Goal: Task Accomplishment & Management: Use online tool/utility

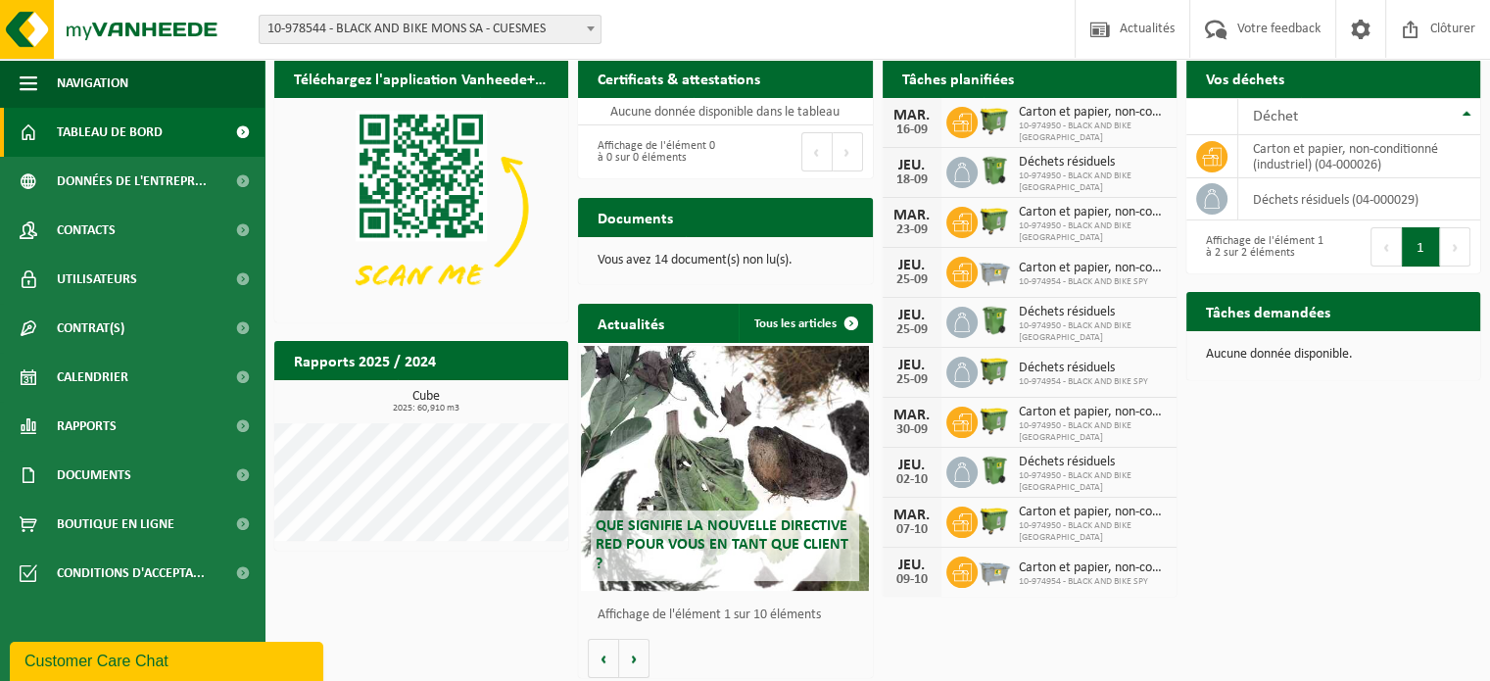
scroll to position [67, 0]
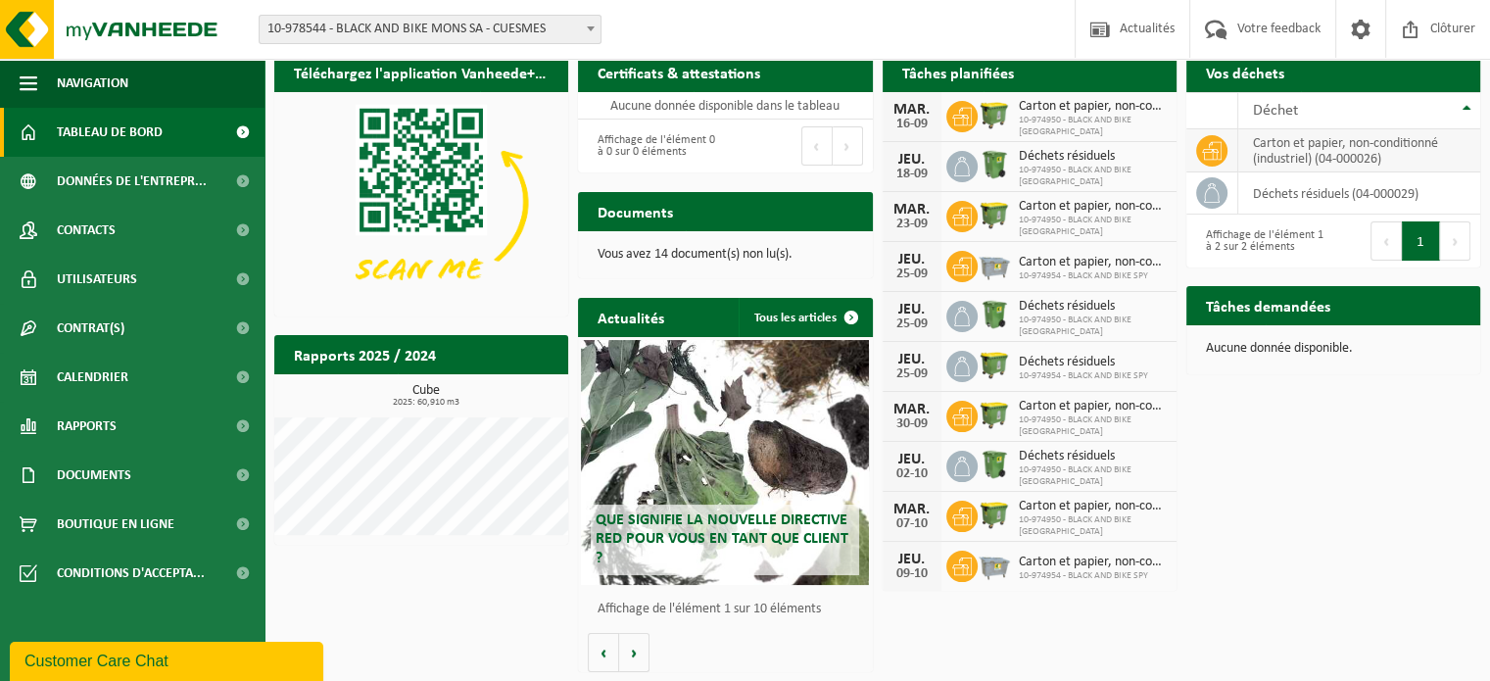
click at [1340, 141] on td "carton et papier, non-conditionné (industriel) (04-000026)" at bounding box center [1360, 150] width 242 height 43
click at [1202, 142] on icon at bounding box center [1212, 151] width 20 height 20
click at [101, 382] on span "Calendrier" at bounding box center [93, 377] width 72 height 49
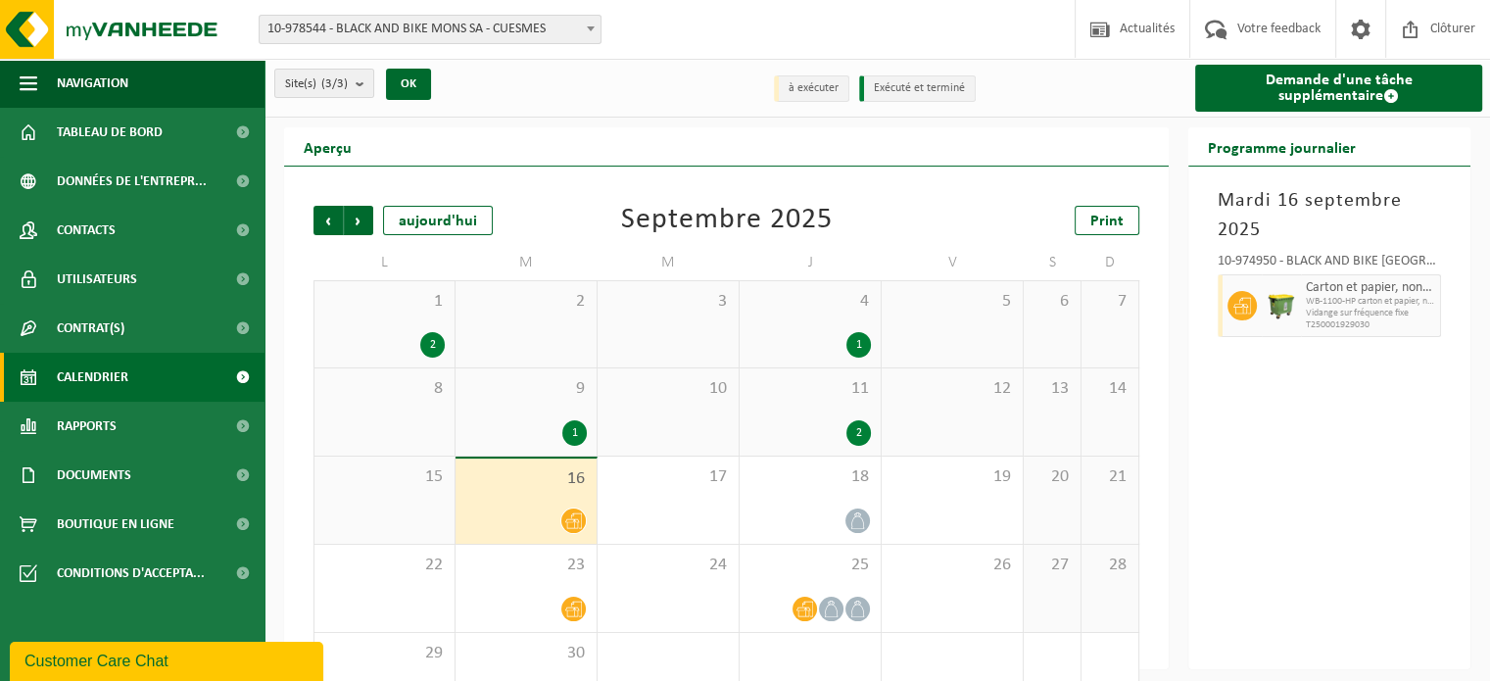
scroll to position [61, 0]
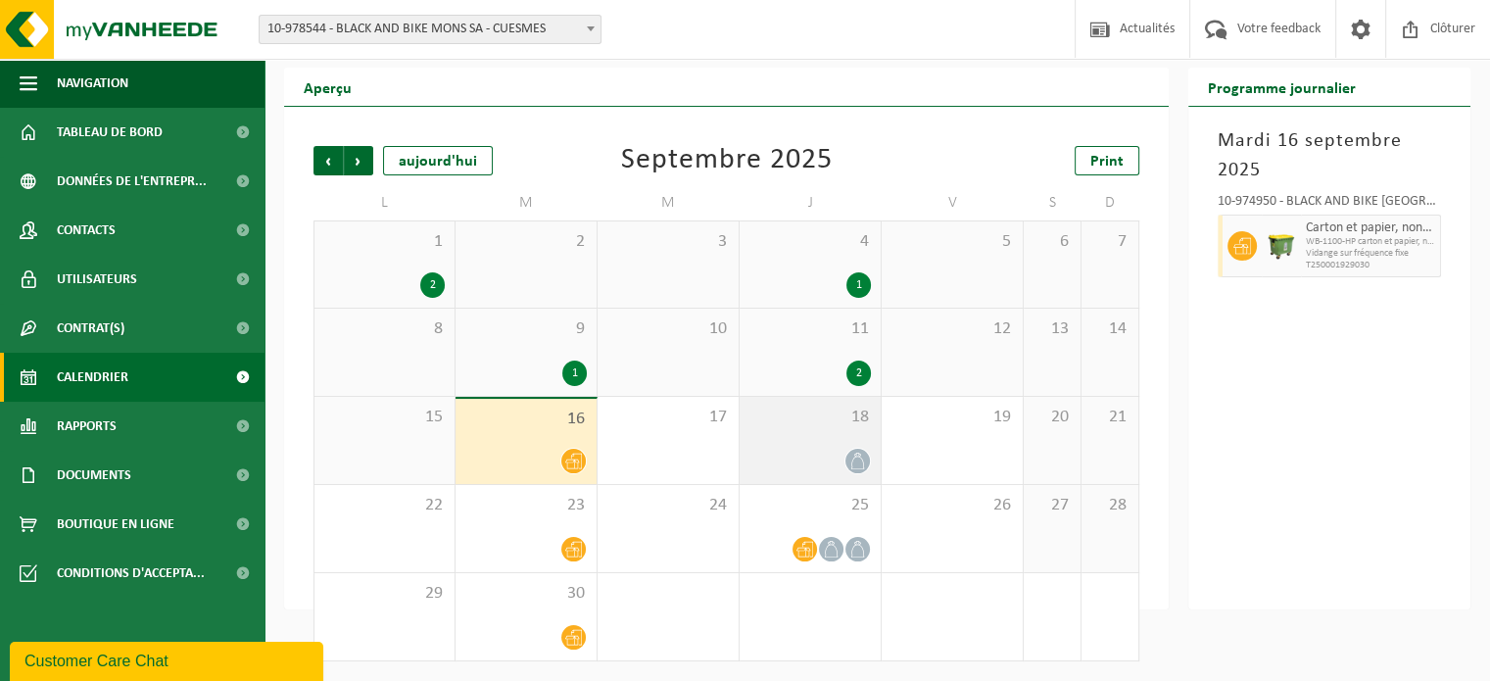
click at [783, 424] on span "18" at bounding box center [810, 418] width 121 height 22
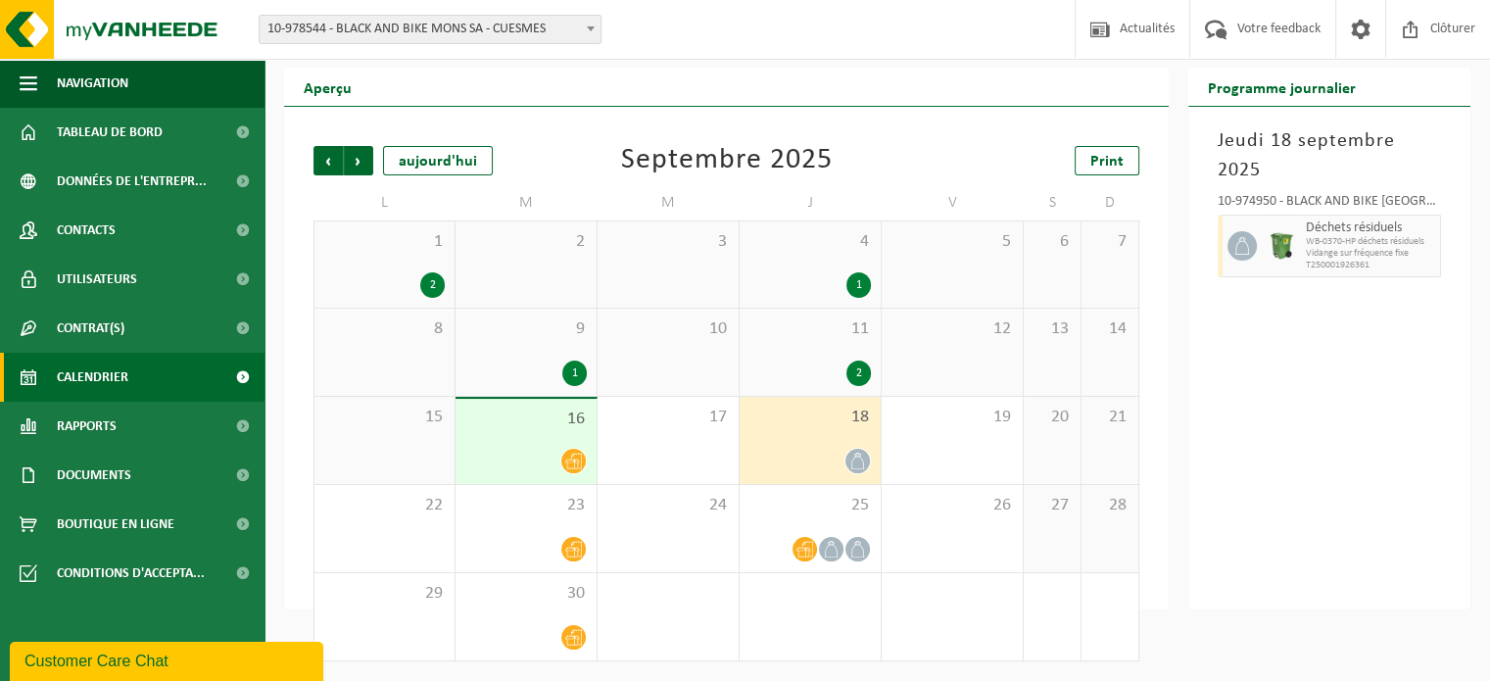
click at [513, 426] on span "16" at bounding box center [525, 420] width 121 height 22
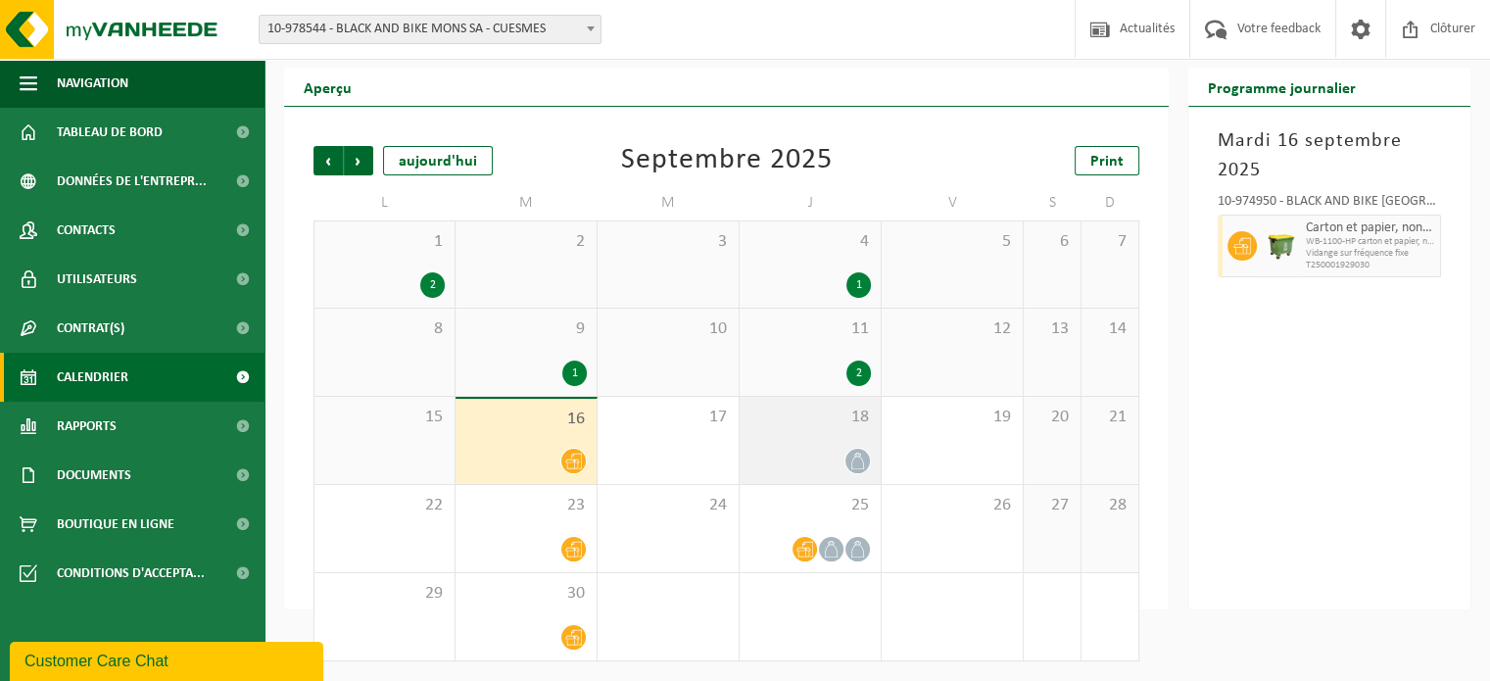
click at [819, 425] on span "18" at bounding box center [810, 418] width 121 height 22
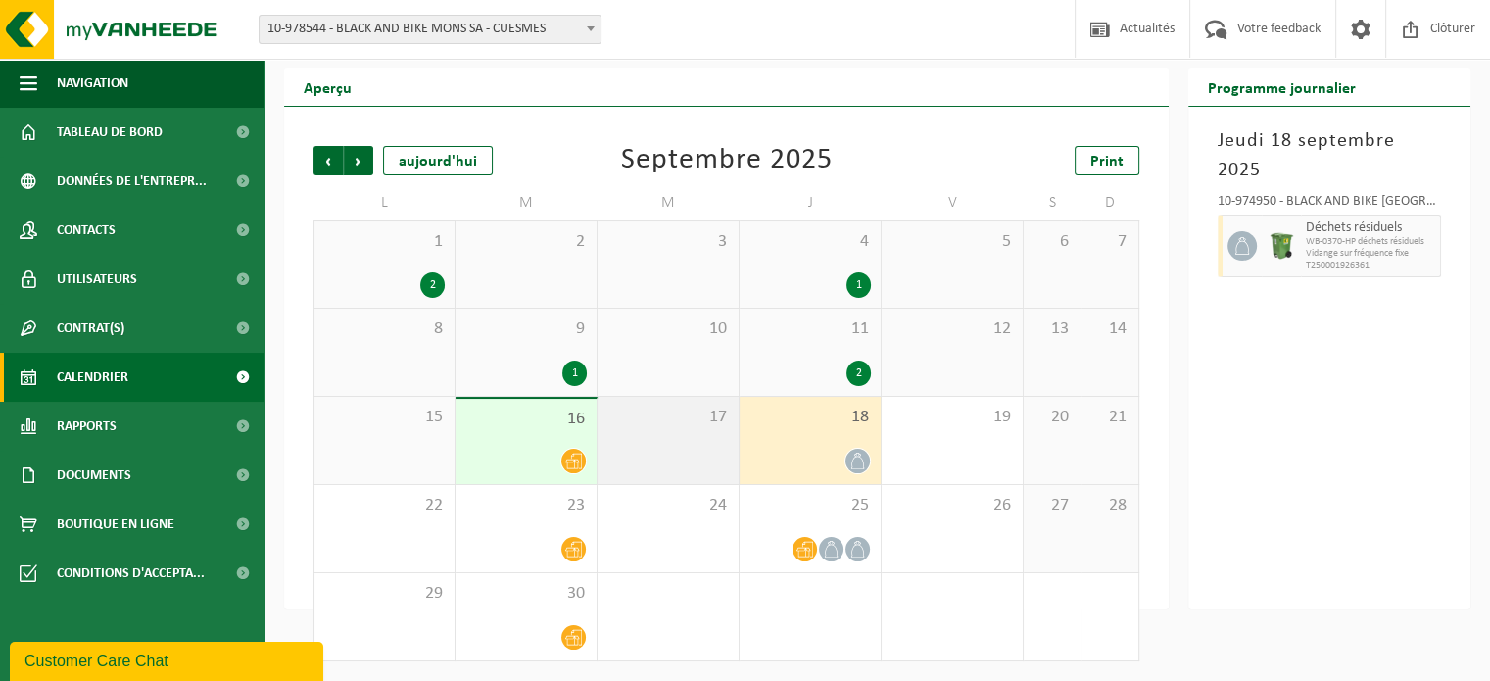
click at [694, 443] on div "17" at bounding box center [668, 440] width 141 height 87
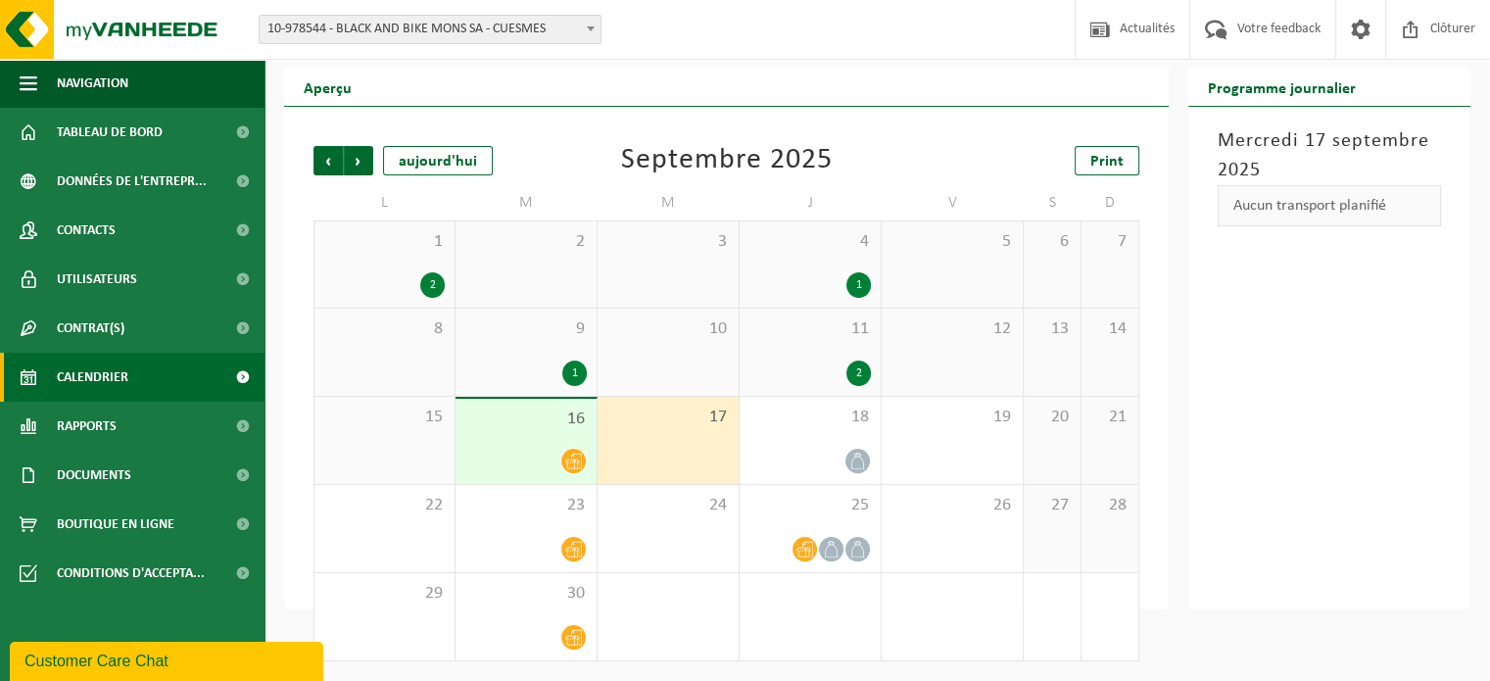
drag, startPoint x: 665, startPoint y: 440, endPoint x: 1265, endPoint y: 412, distance: 600.3
click at [1265, 412] on div "Mercredi 17 septembre 2025 Aucun transport planifié" at bounding box center [1330, 358] width 282 height 503
click at [1302, 208] on div "Aucun transport planifié" at bounding box center [1329, 205] width 223 height 41
click at [71, 430] on span "Rapports" at bounding box center [87, 426] width 60 height 49
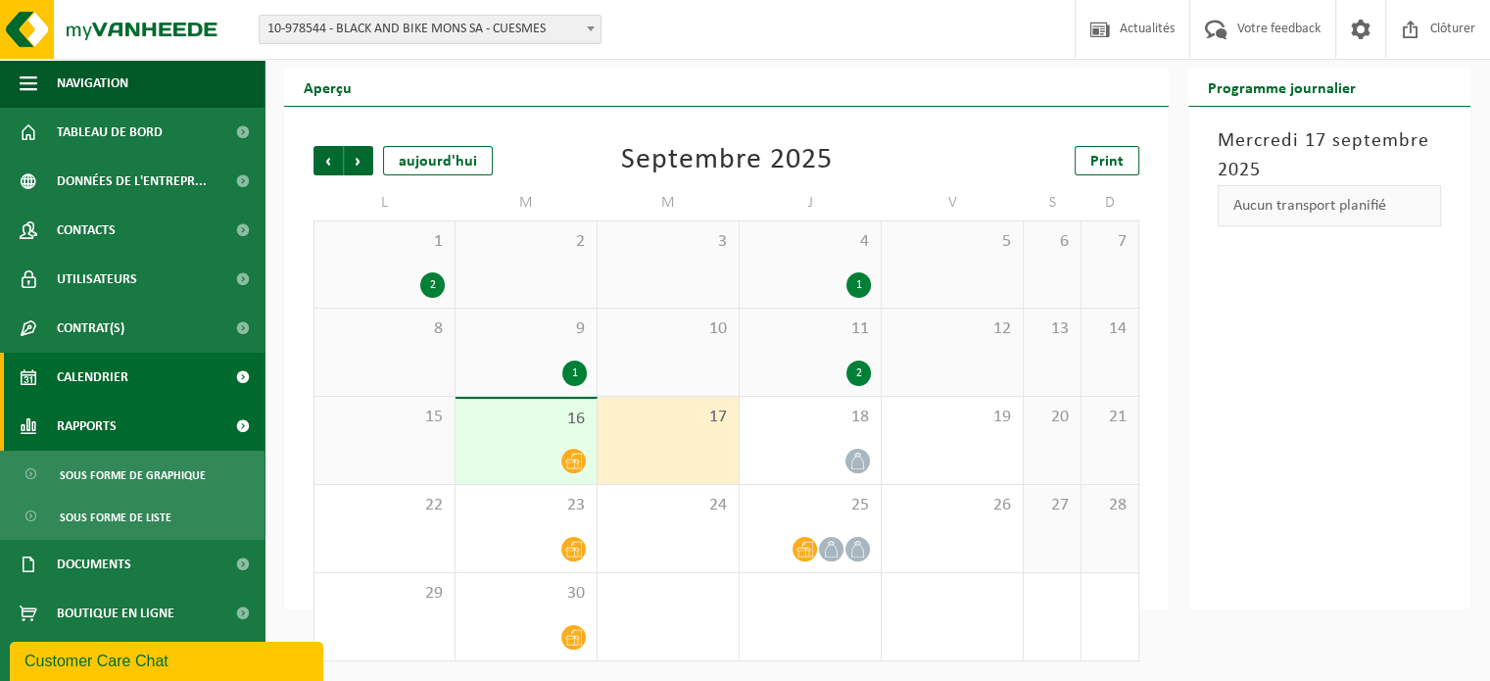
scroll to position [5, 0]
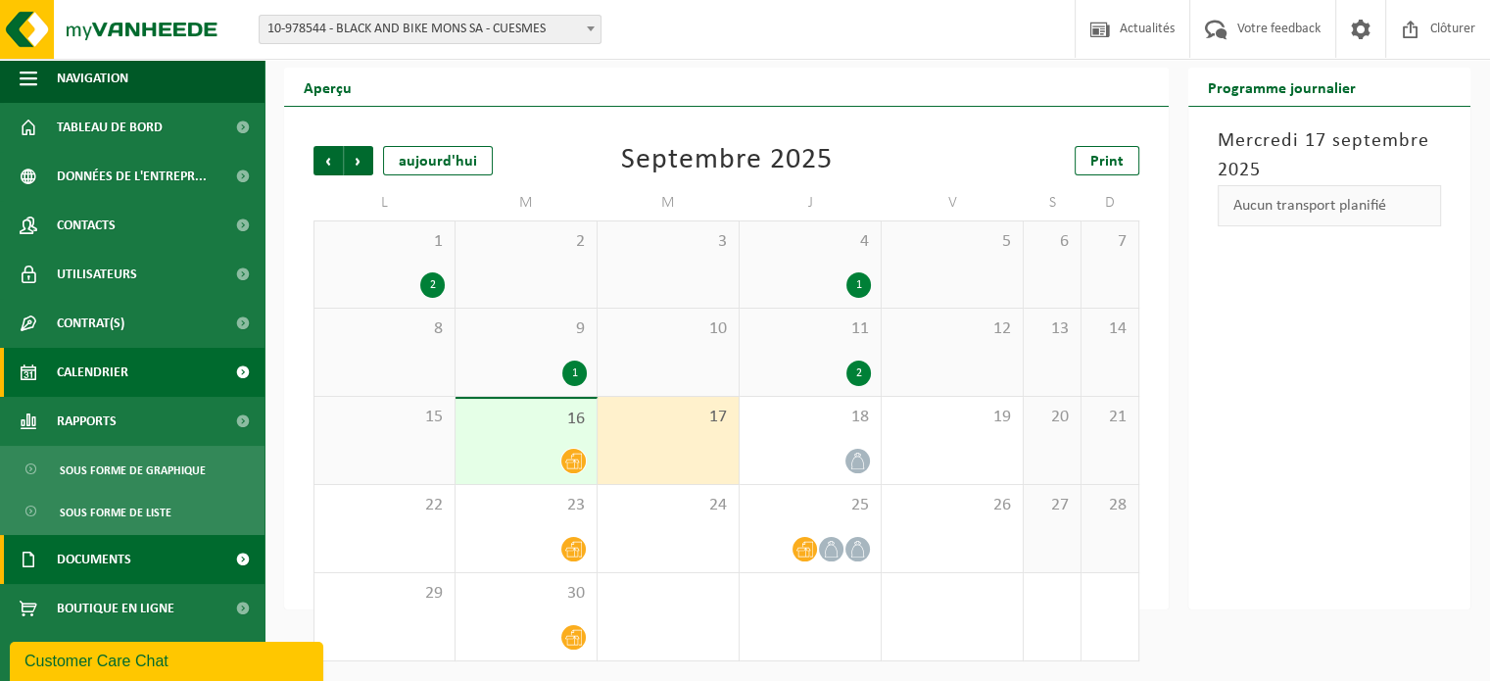
click at [93, 544] on span "Documents" at bounding box center [94, 559] width 74 height 49
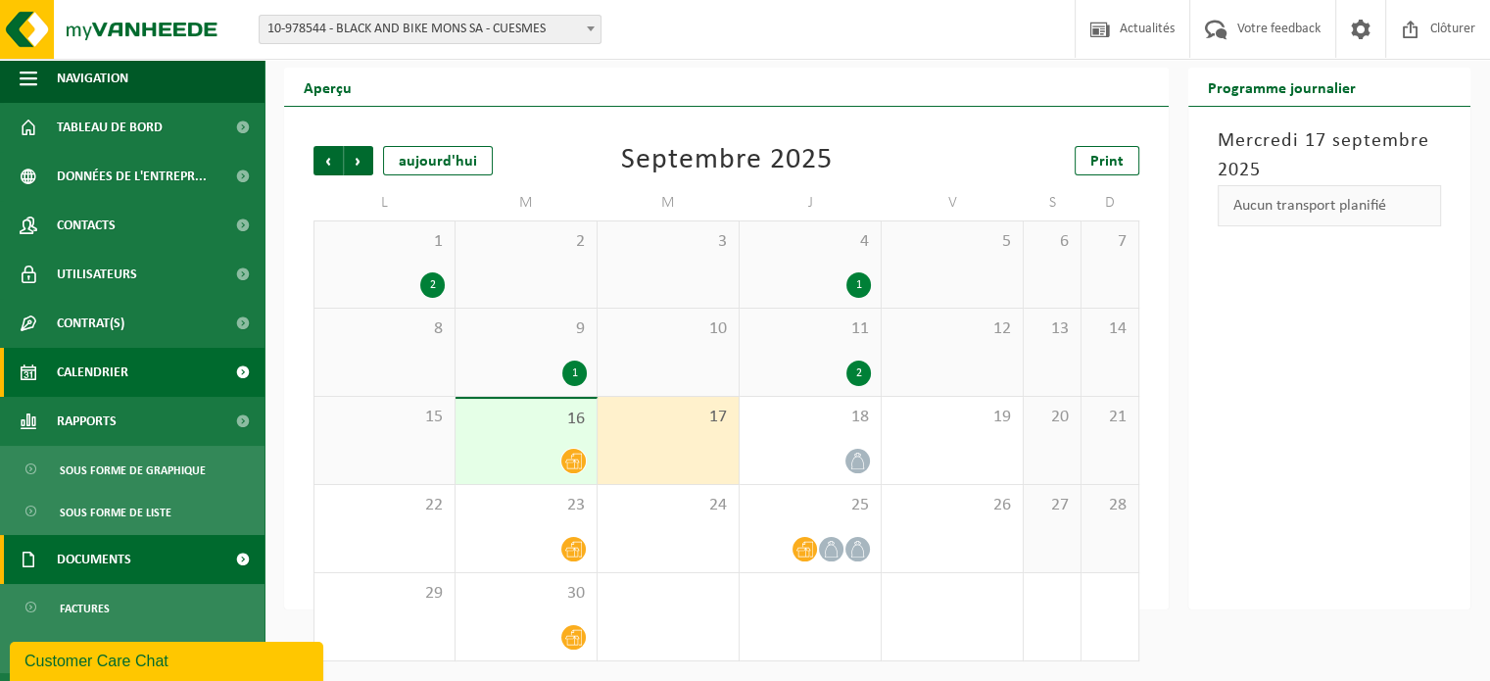
scroll to position [94, 0]
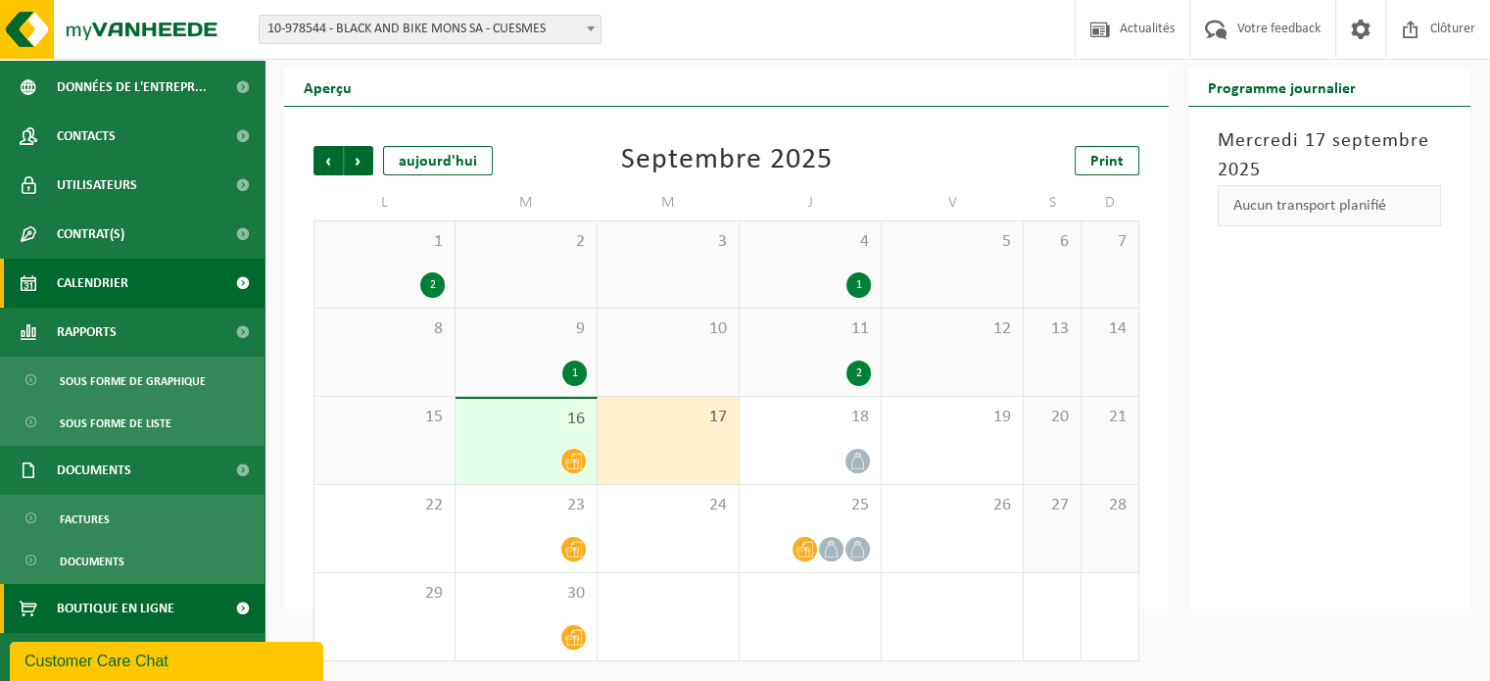
click at [106, 616] on span "Boutique en ligne" at bounding box center [116, 608] width 118 height 49
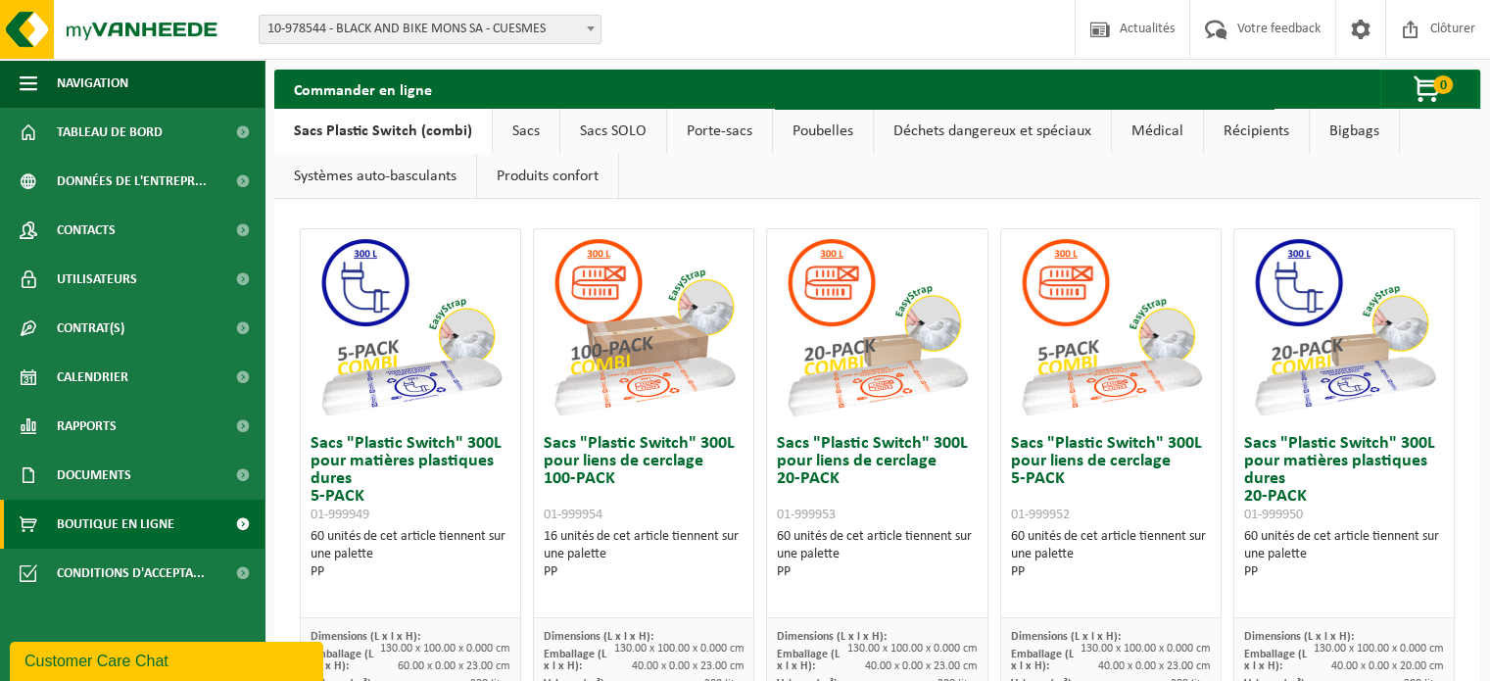
click at [563, 32] on span "10-978544 - BLACK AND BIKE MONS SA - CUESMES" at bounding box center [430, 29] width 341 height 27
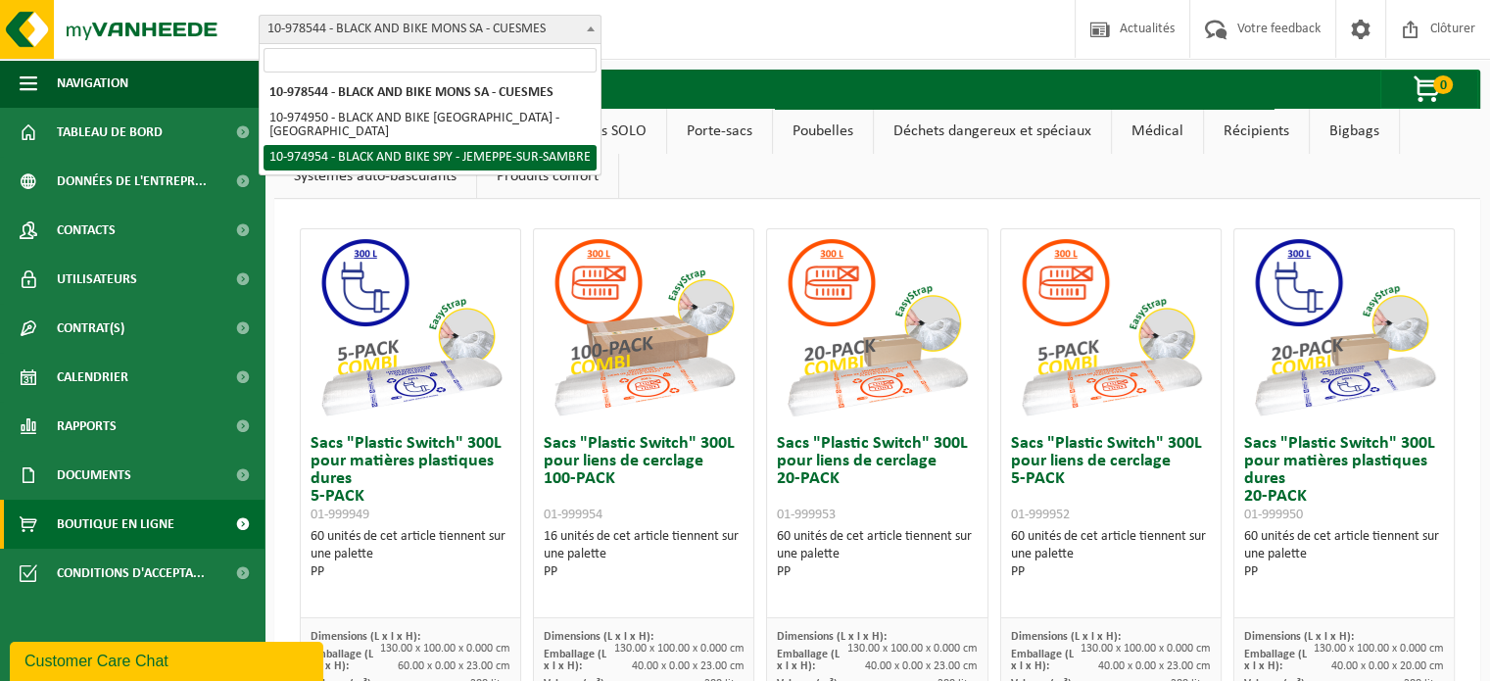
select select "157923"
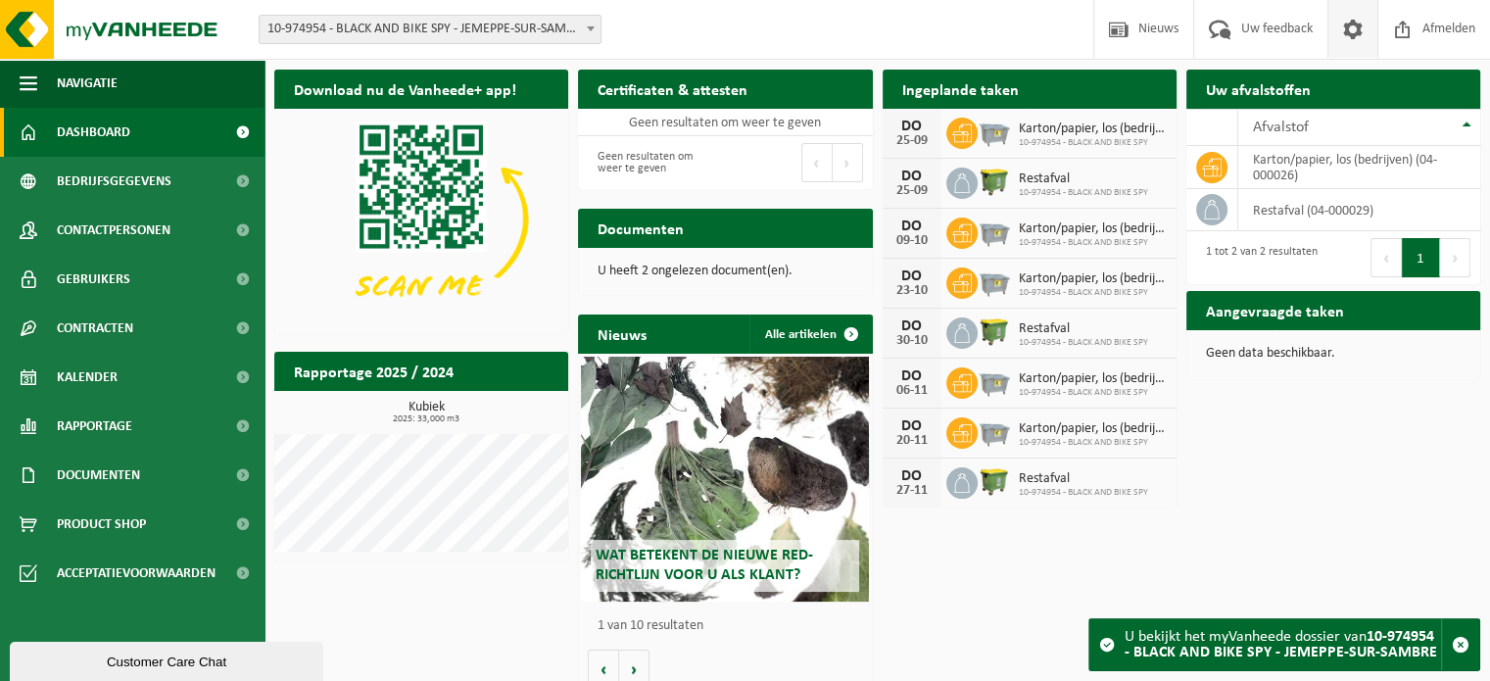
click at [1344, 35] on span at bounding box center [1352, 29] width 29 height 58
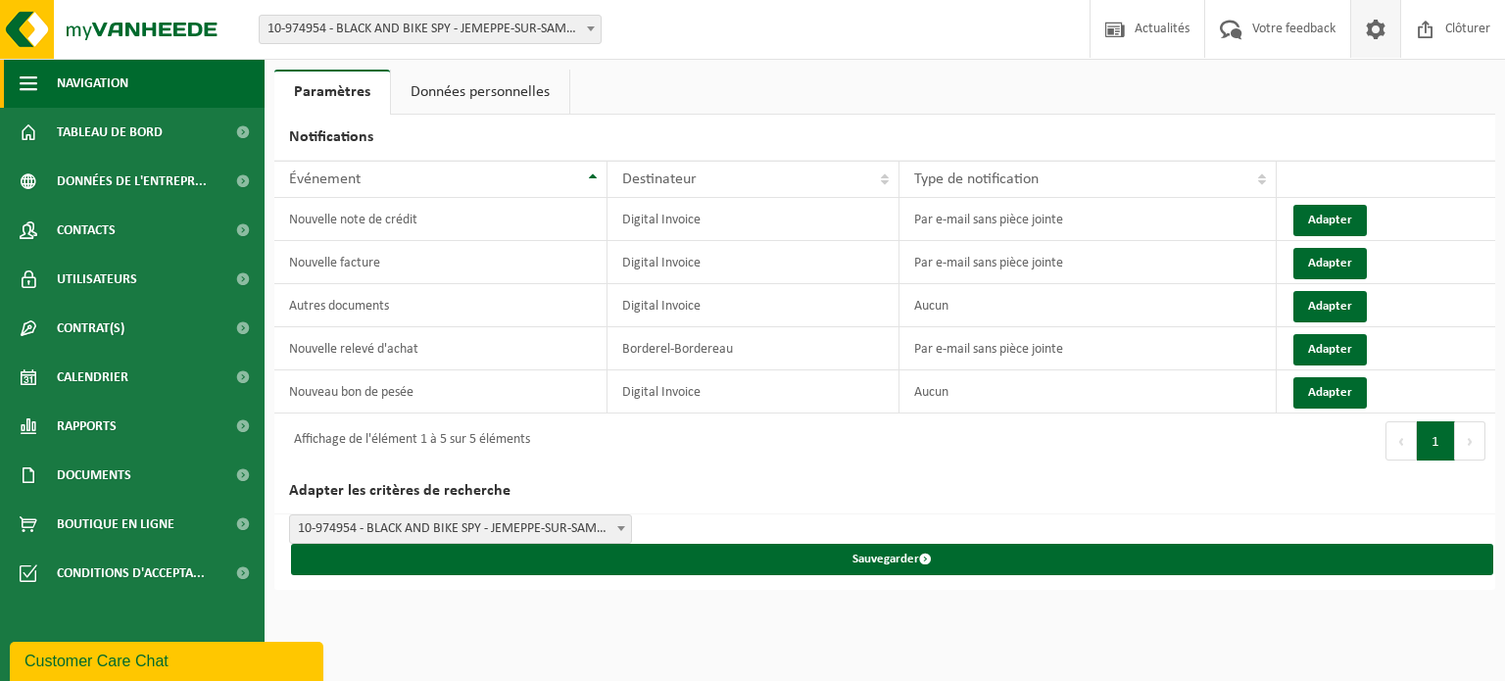
click at [76, 97] on span "Navigation" at bounding box center [93, 83] width 72 height 49
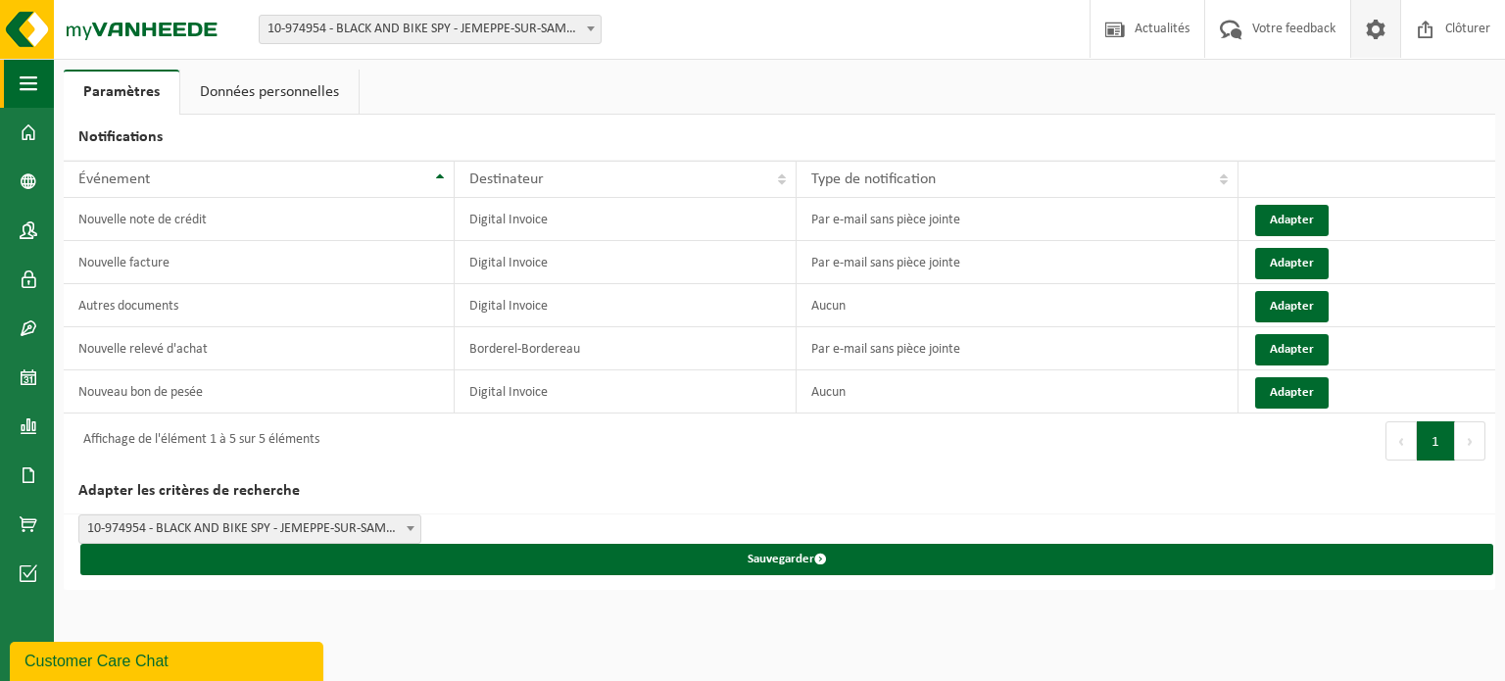
click at [10, 85] on button "Navigation" at bounding box center [27, 83] width 54 height 49
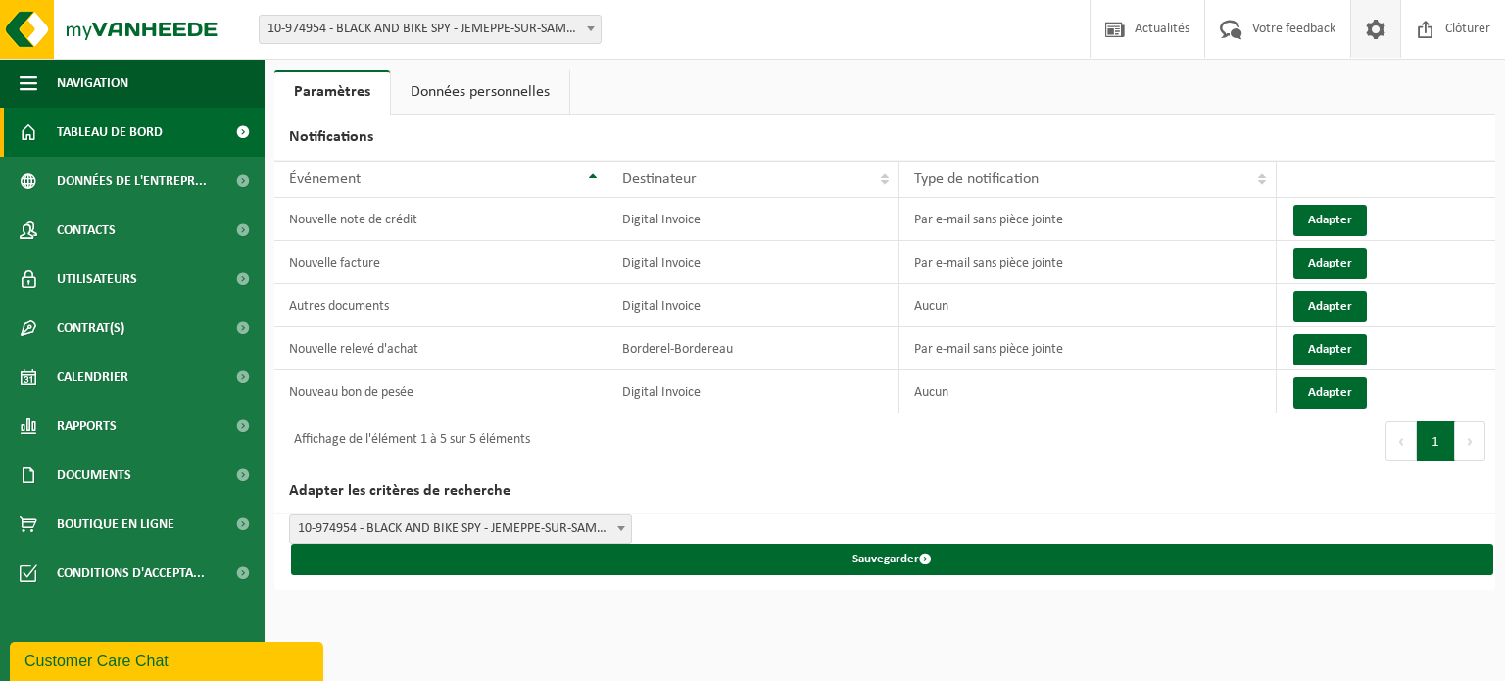
click at [60, 124] on span "Tableau de bord" at bounding box center [110, 132] width 106 height 49
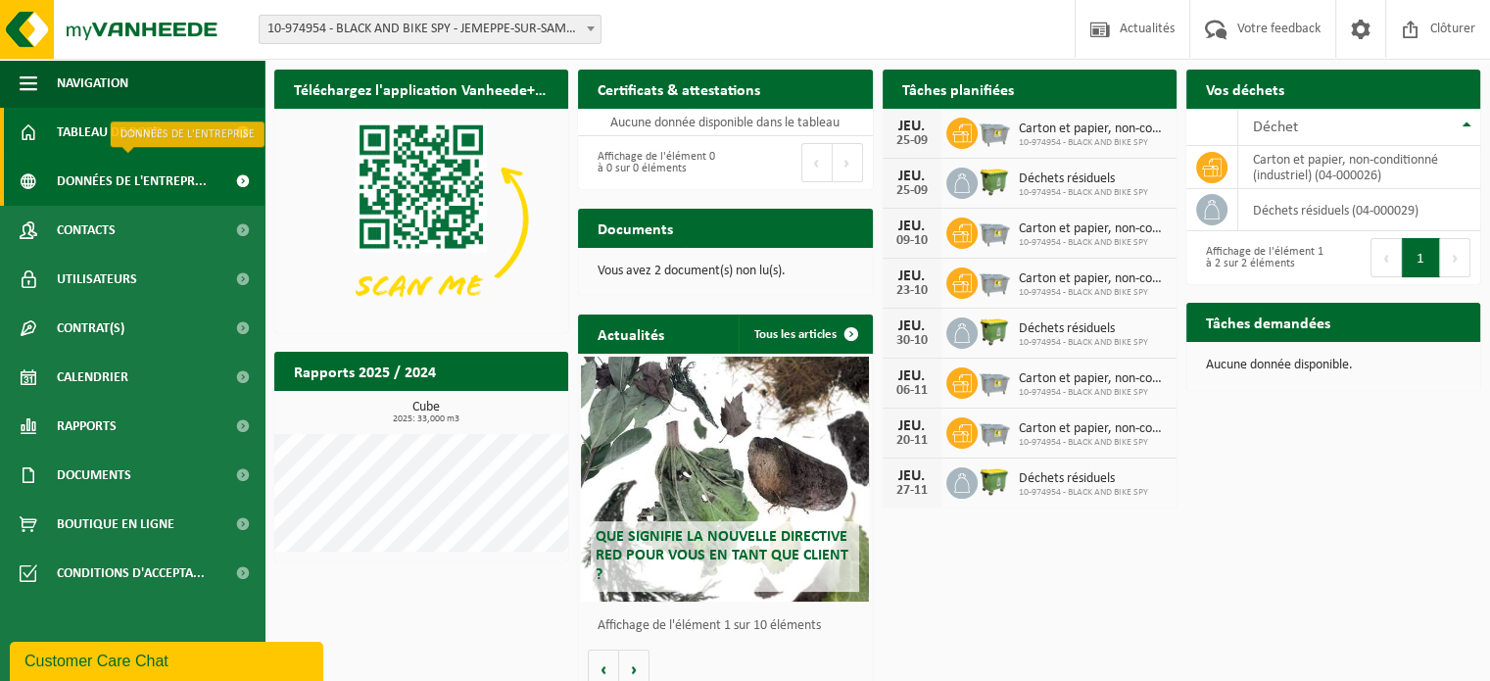
click at [175, 177] on span "Données de l'entrepr..." at bounding box center [132, 181] width 150 height 49
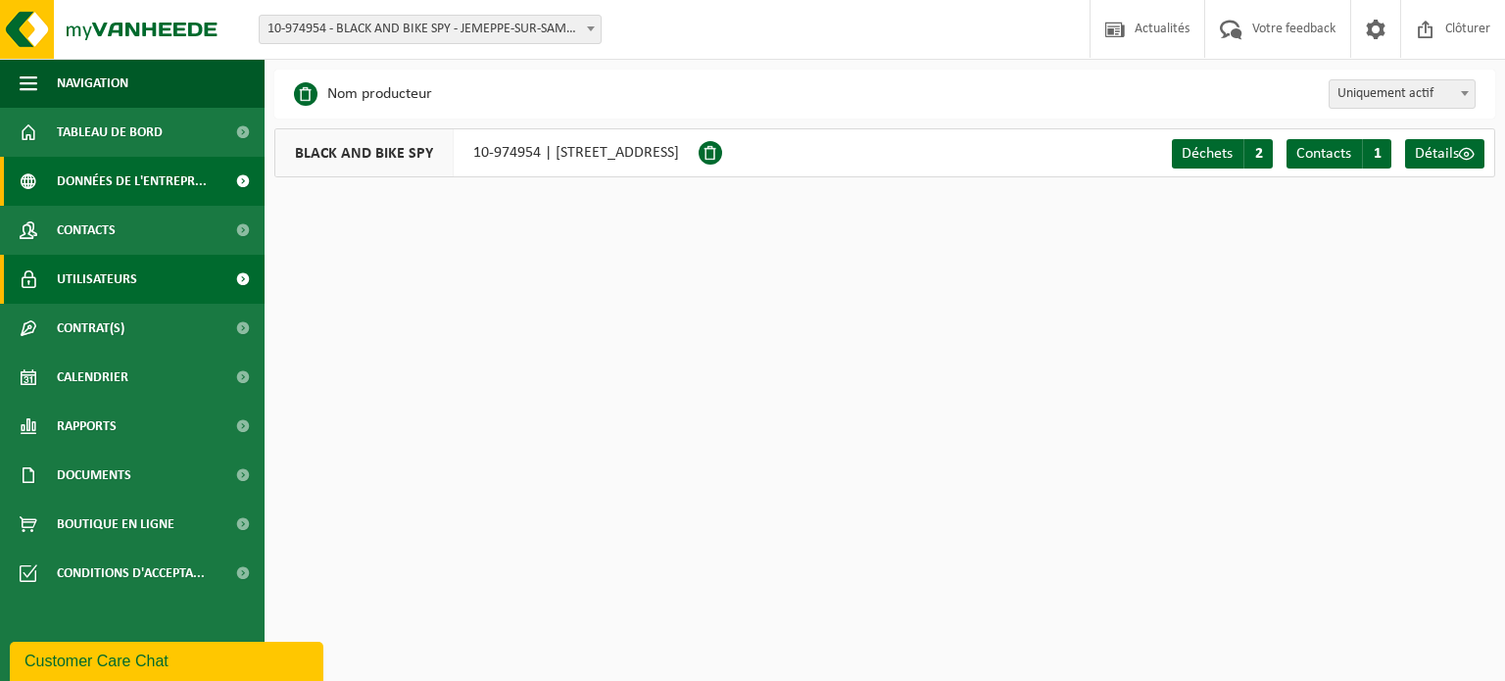
click at [106, 289] on span "Utilisateurs" at bounding box center [97, 279] width 80 height 49
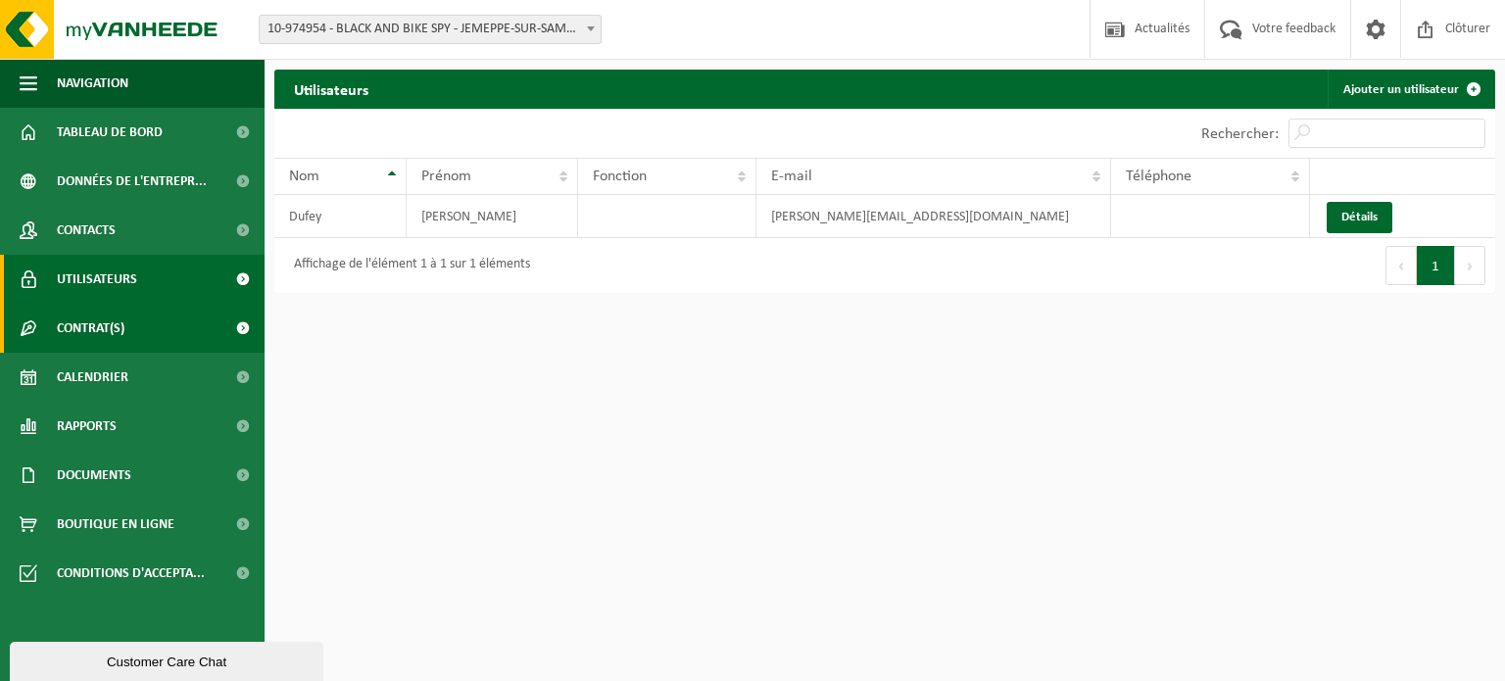
click at [91, 340] on span "Contrat(s)" at bounding box center [91, 328] width 68 height 49
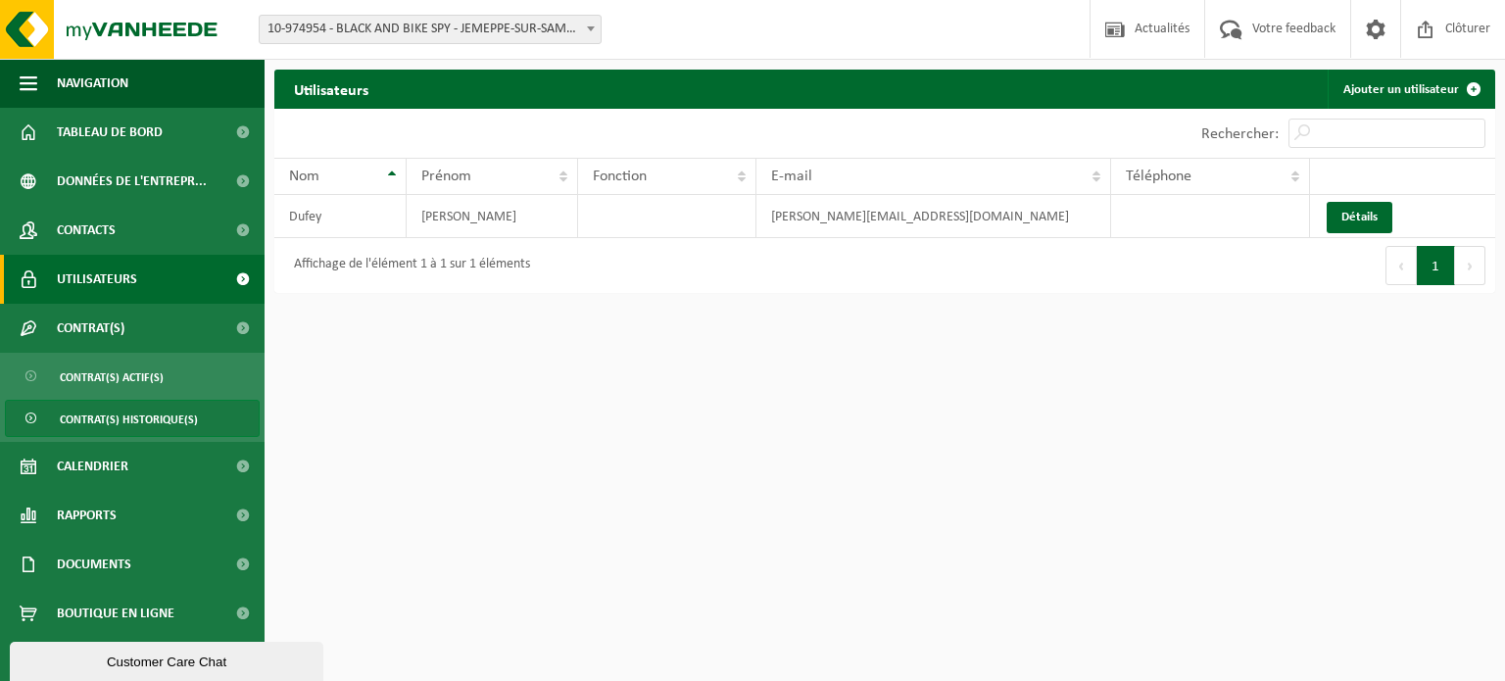
scroll to position [5, 0]
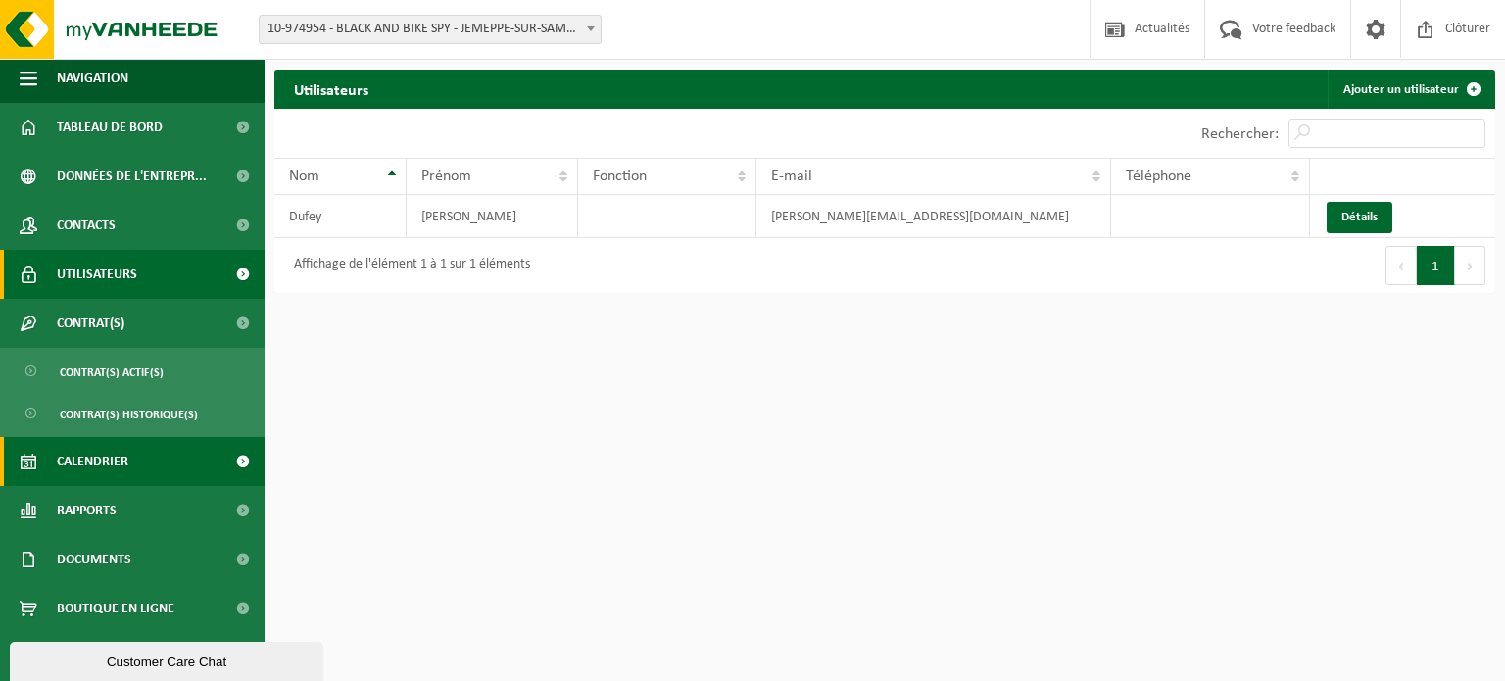
click at [101, 455] on span "Calendrier" at bounding box center [93, 461] width 72 height 49
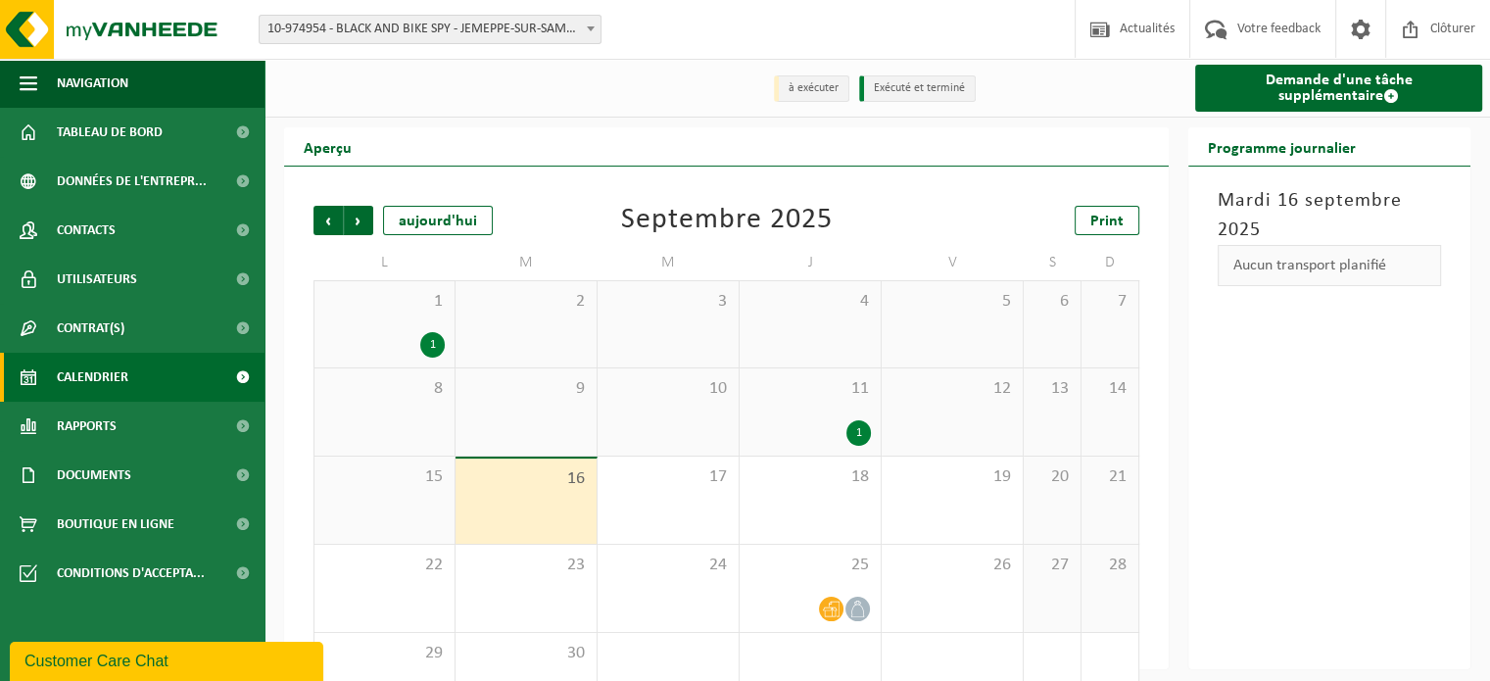
click at [1296, 263] on div "Aucun transport planifié" at bounding box center [1329, 265] width 223 height 41
click at [1314, 85] on link "Demande d'une tâche supplémentaire" at bounding box center [1338, 88] width 287 height 47
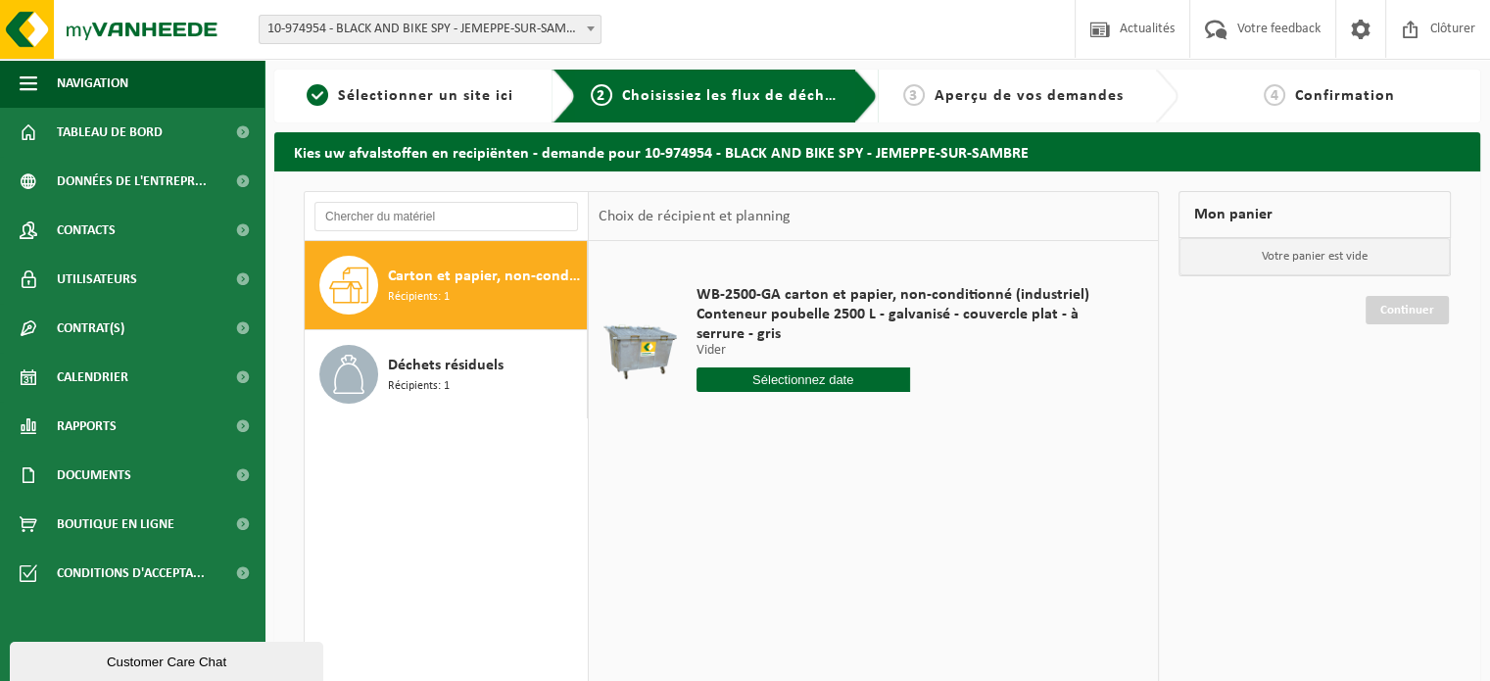
click at [843, 379] on input "text" at bounding box center [804, 379] width 214 height 24
click at [813, 553] on div "18" at bounding box center [818, 553] width 34 height 31
type input "à partir de 2025-09-18"
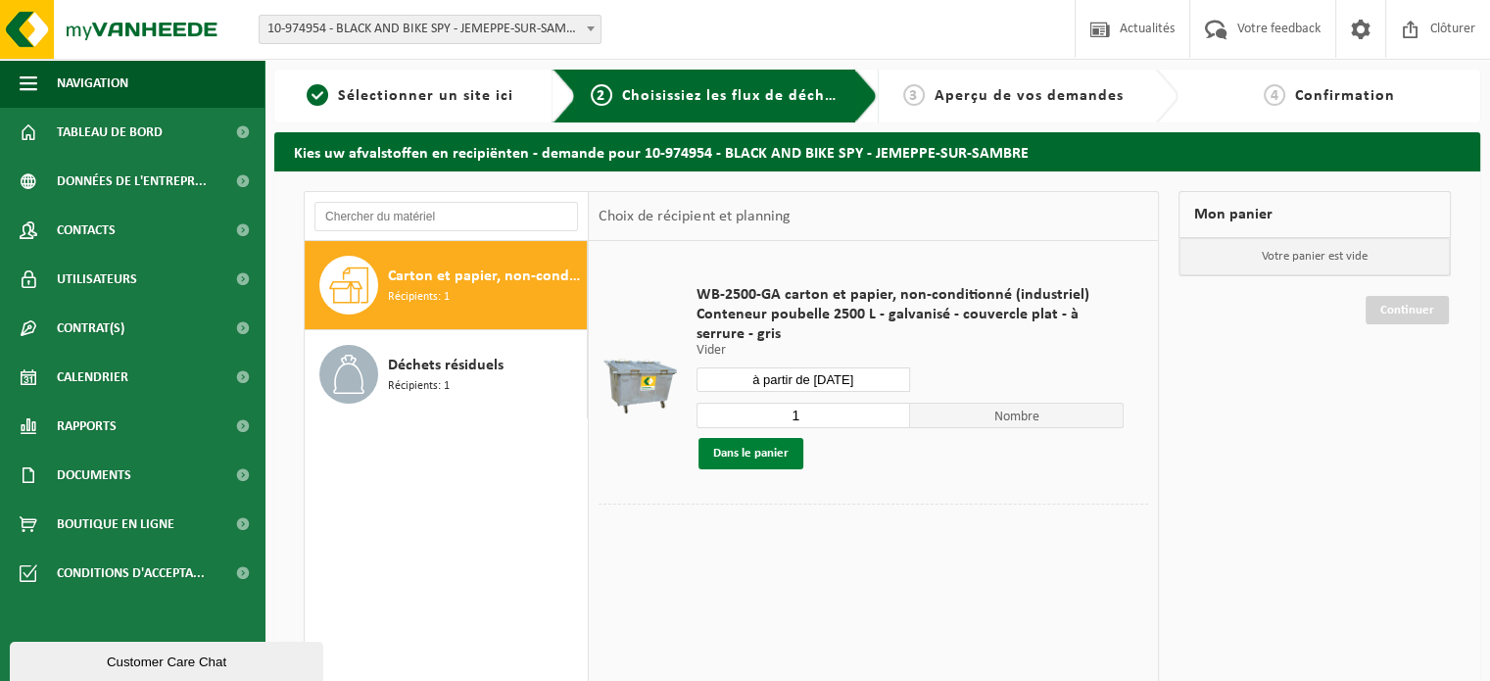
click at [778, 460] on button "Dans le panier" at bounding box center [751, 453] width 105 height 31
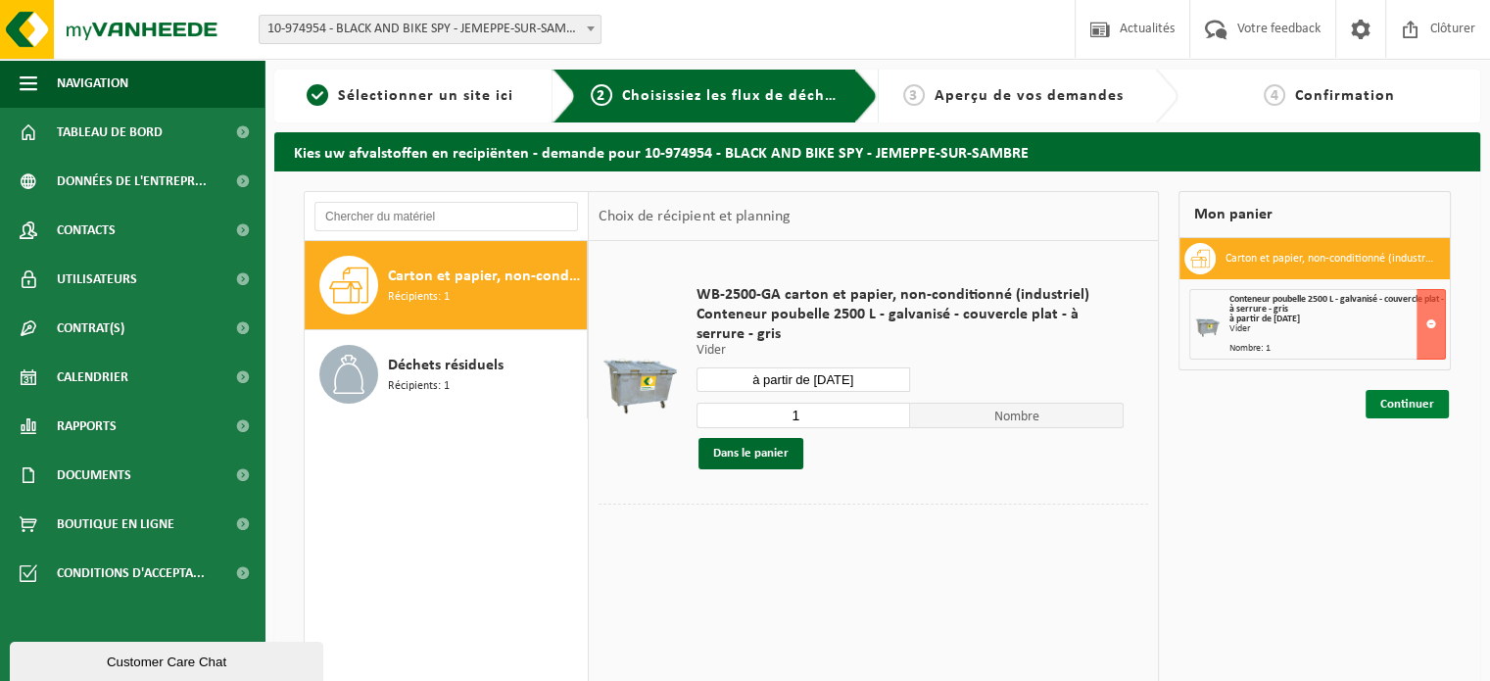
click at [1416, 403] on link "Continuer" at bounding box center [1407, 404] width 83 height 28
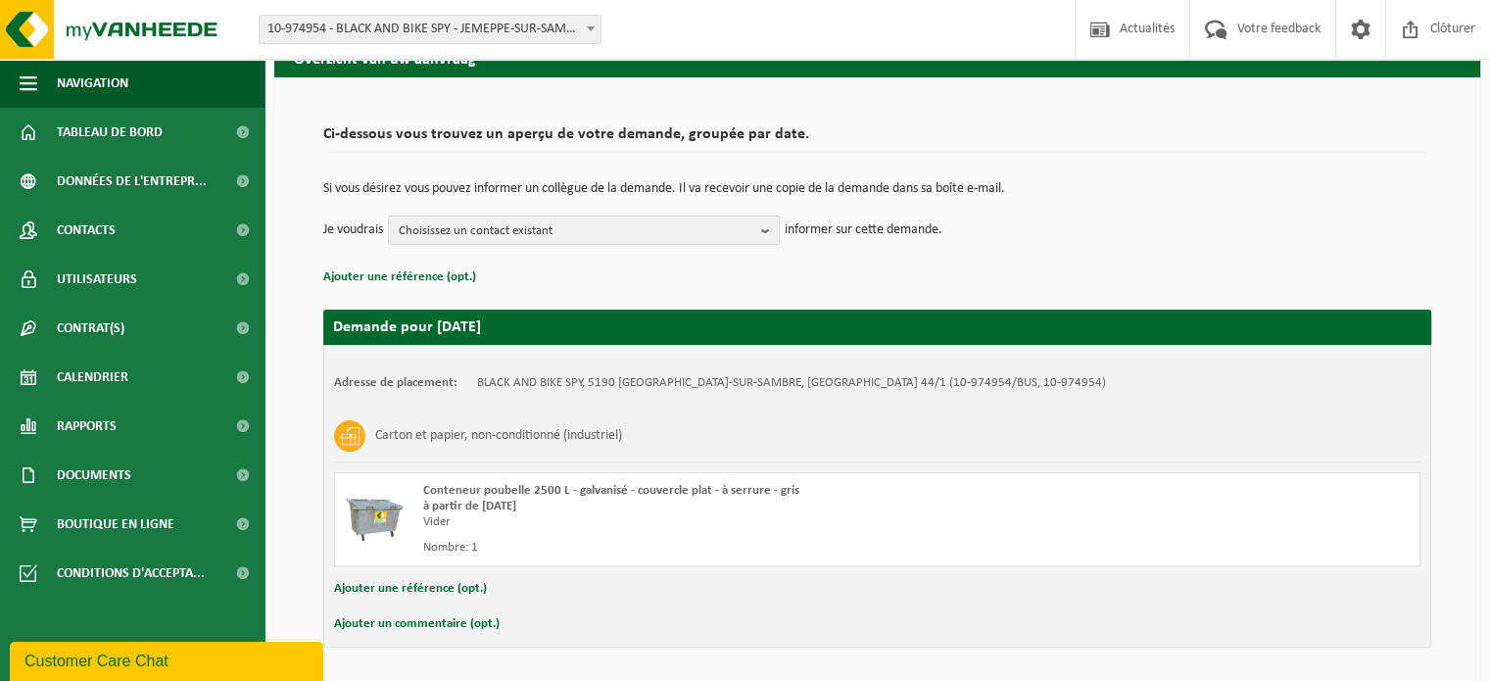
scroll to position [96, 0]
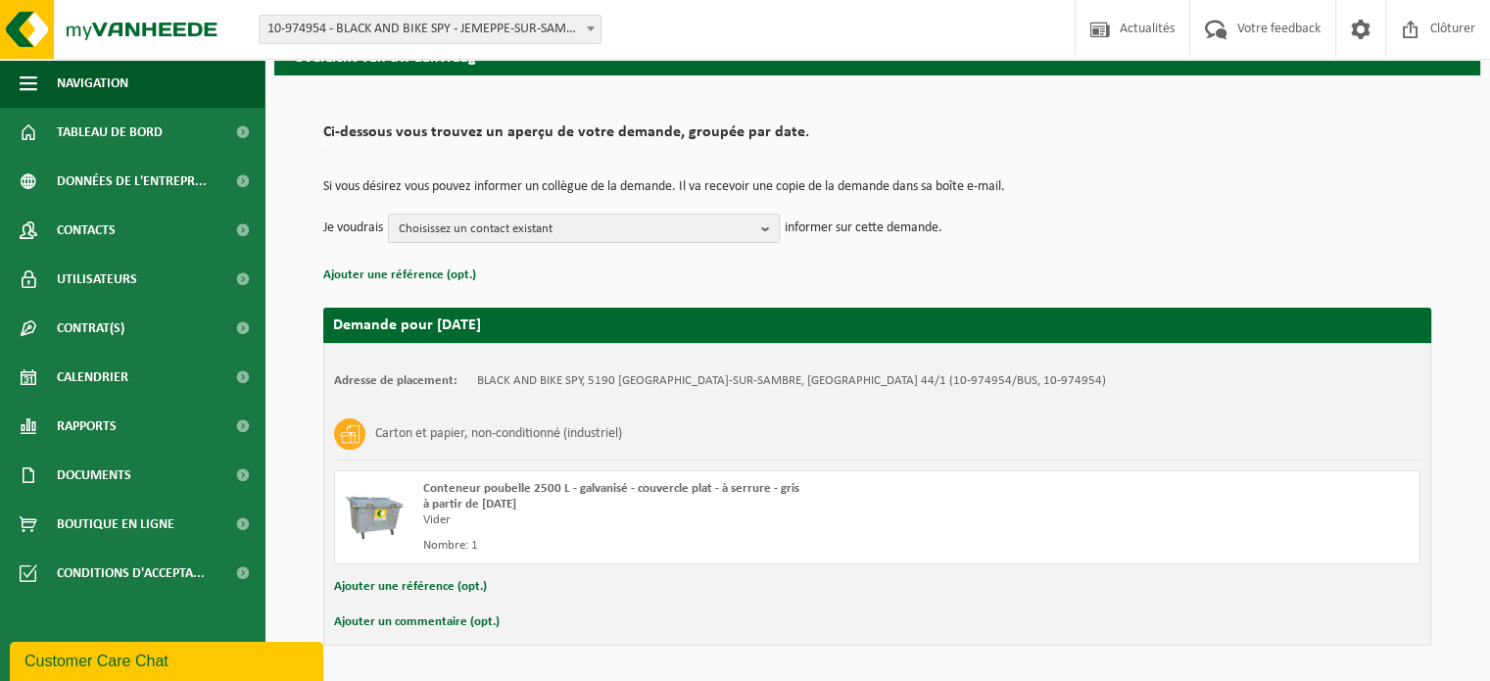
click at [708, 234] on span "Choisissez un contact existant" at bounding box center [576, 229] width 355 height 29
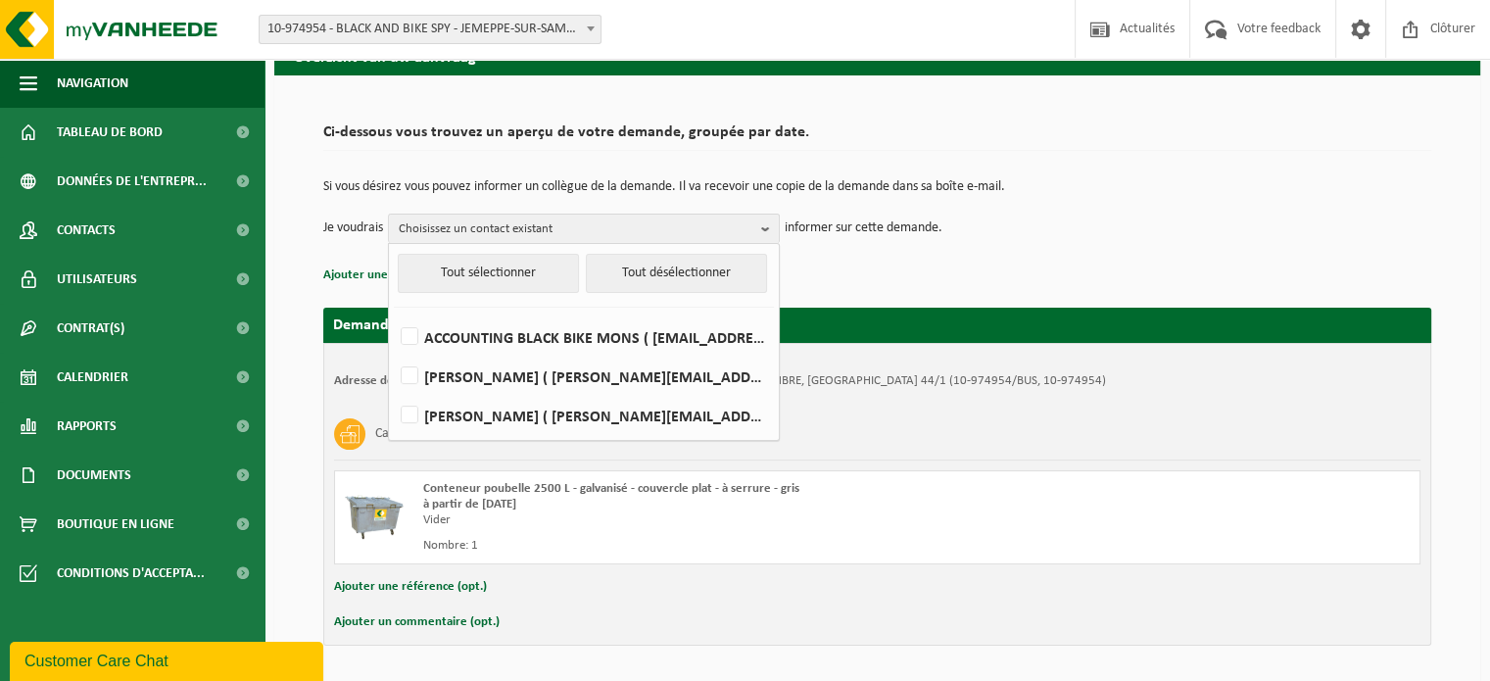
click at [1202, 183] on p "Si vous désirez vous pouvez informer un collègue de la demande. Il va recevoir …" at bounding box center [877, 187] width 1108 height 14
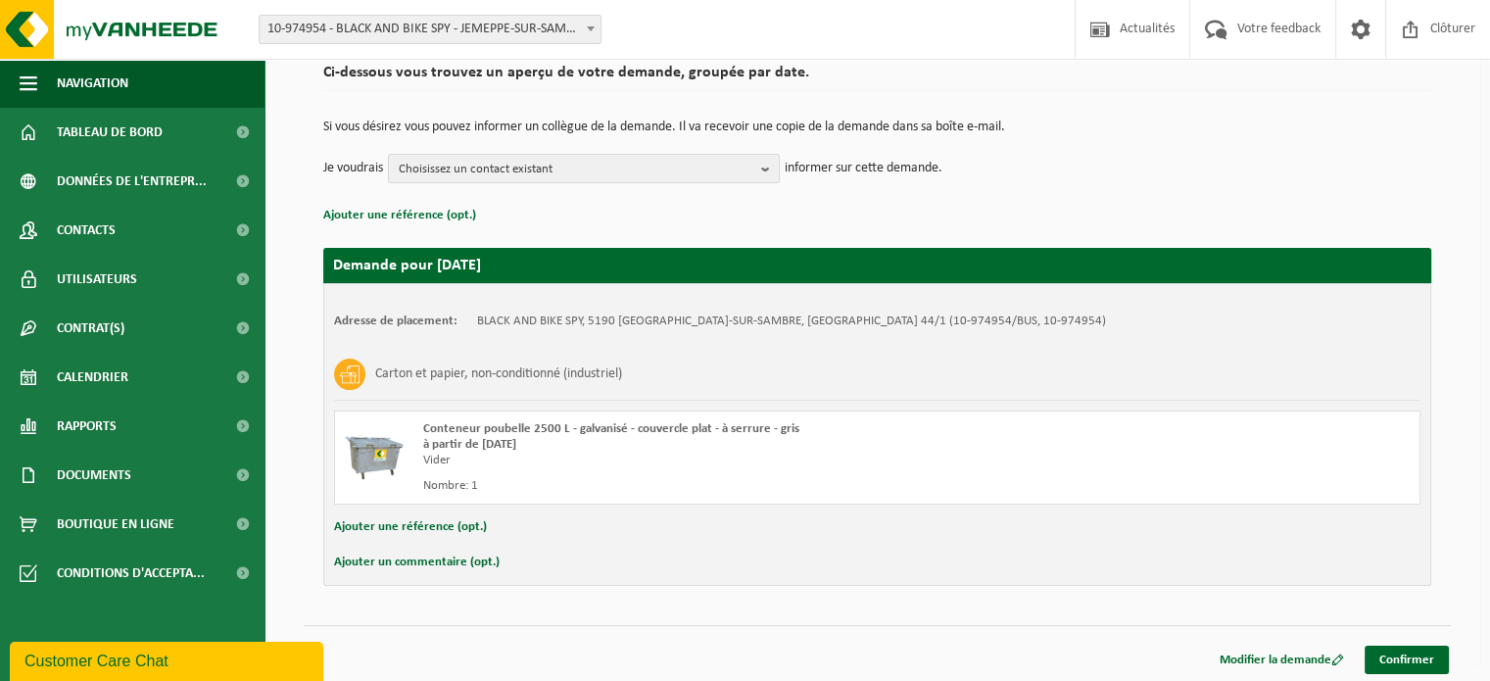
scroll to position [158, 0]
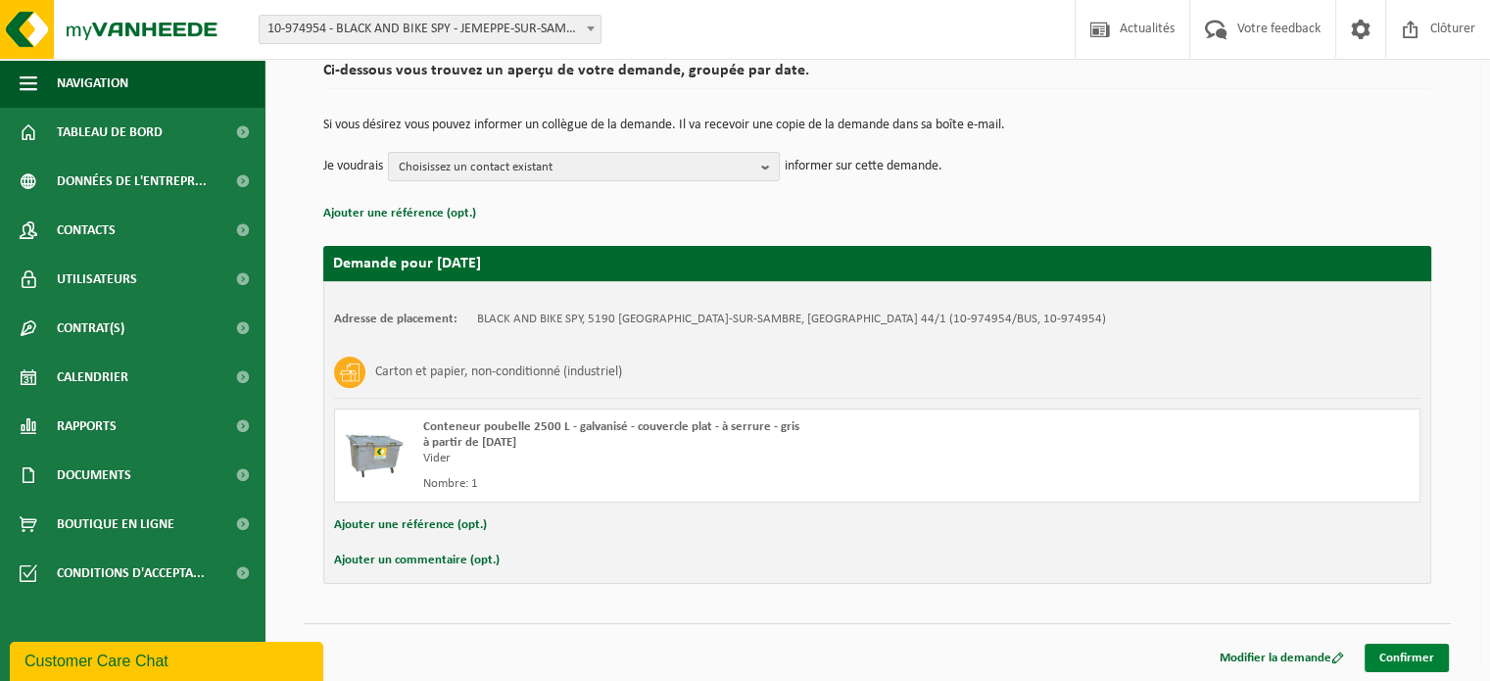
click at [1404, 661] on link "Confirmer" at bounding box center [1407, 658] width 84 height 28
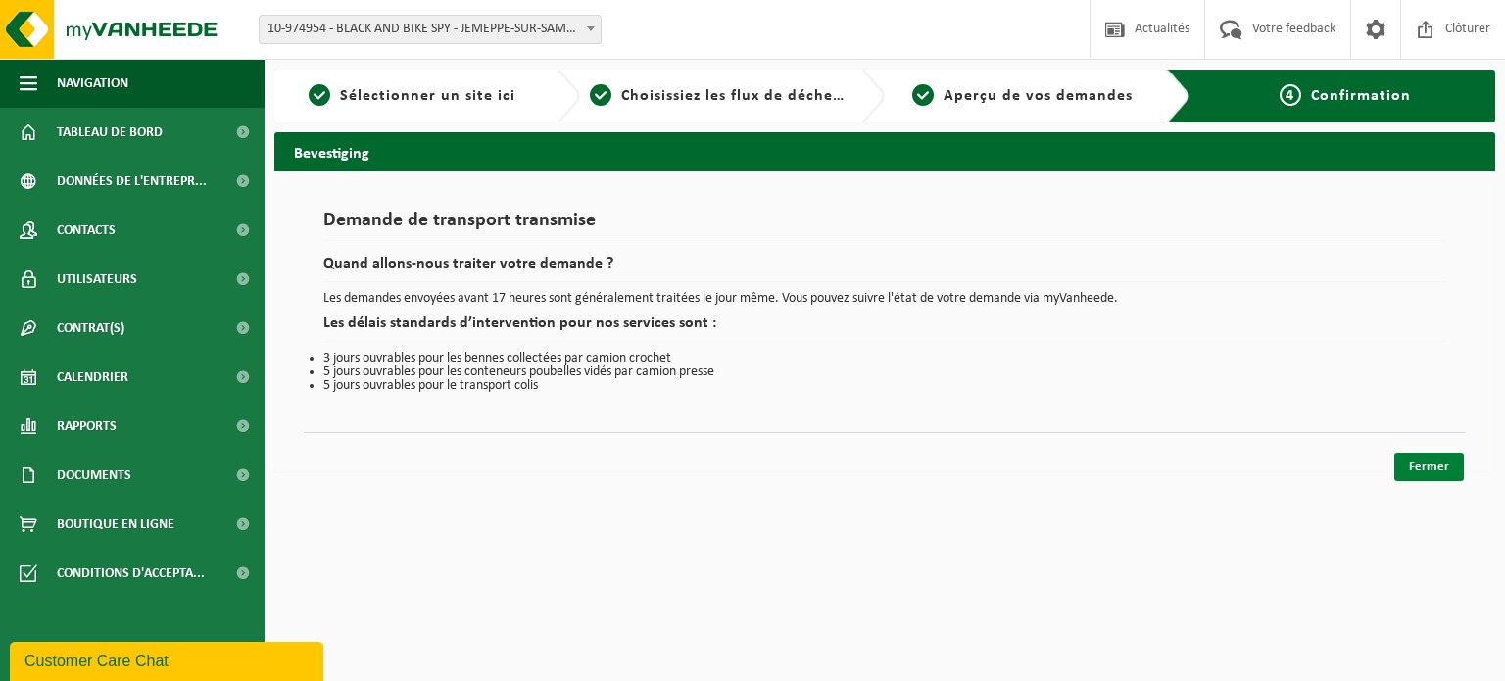
click at [1442, 462] on link "Fermer" at bounding box center [1429, 467] width 70 height 28
